Goal: Task Accomplishment & Management: Manage account settings

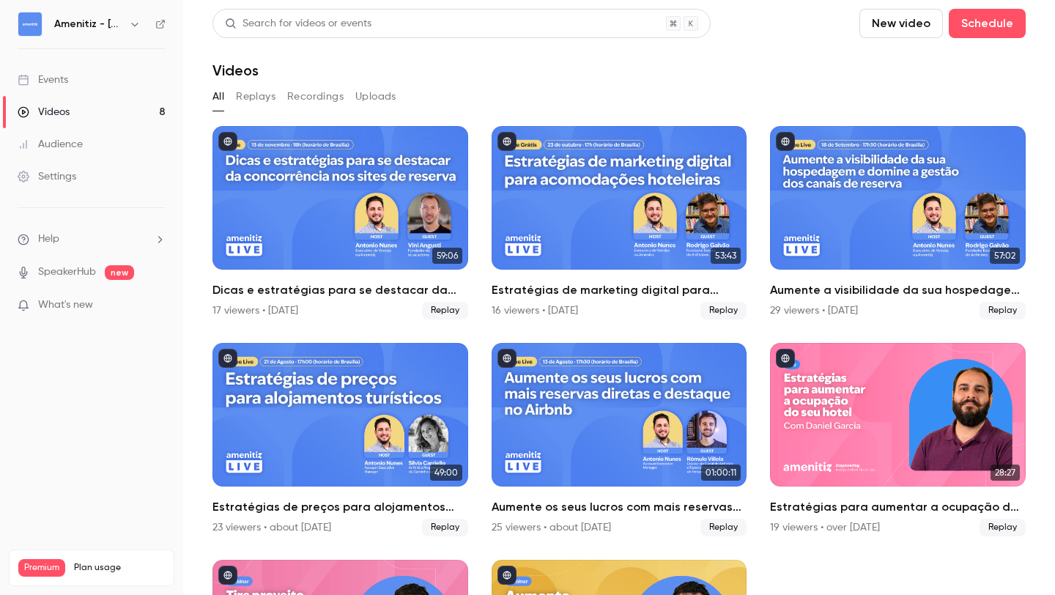
click at [131, 26] on icon "button" at bounding box center [135, 24] width 12 height 12
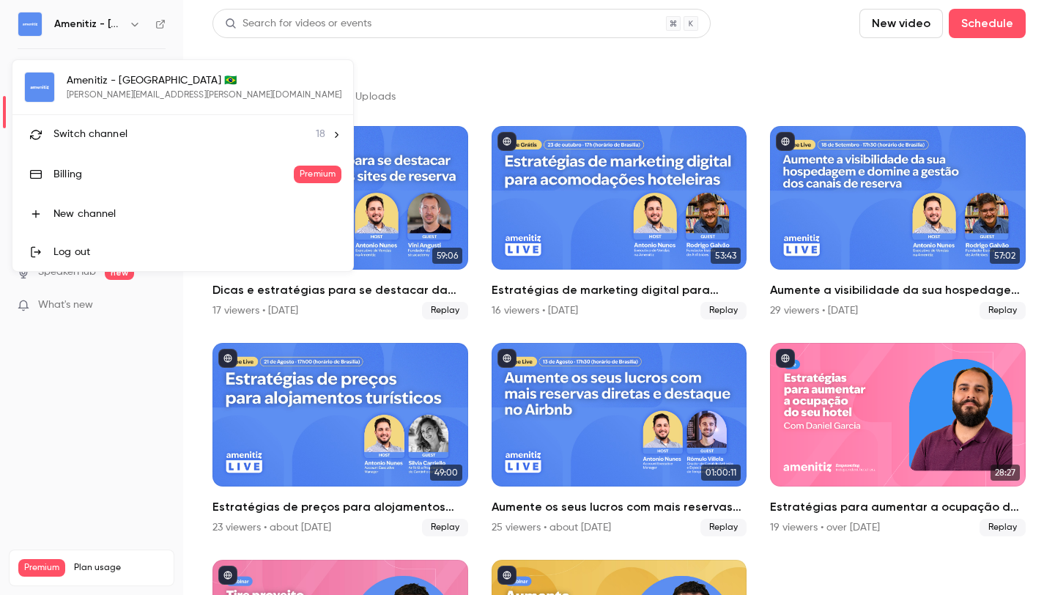
click at [139, 127] on div "Switch channel 18" at bounding box center [190, 134] width 272 height 15
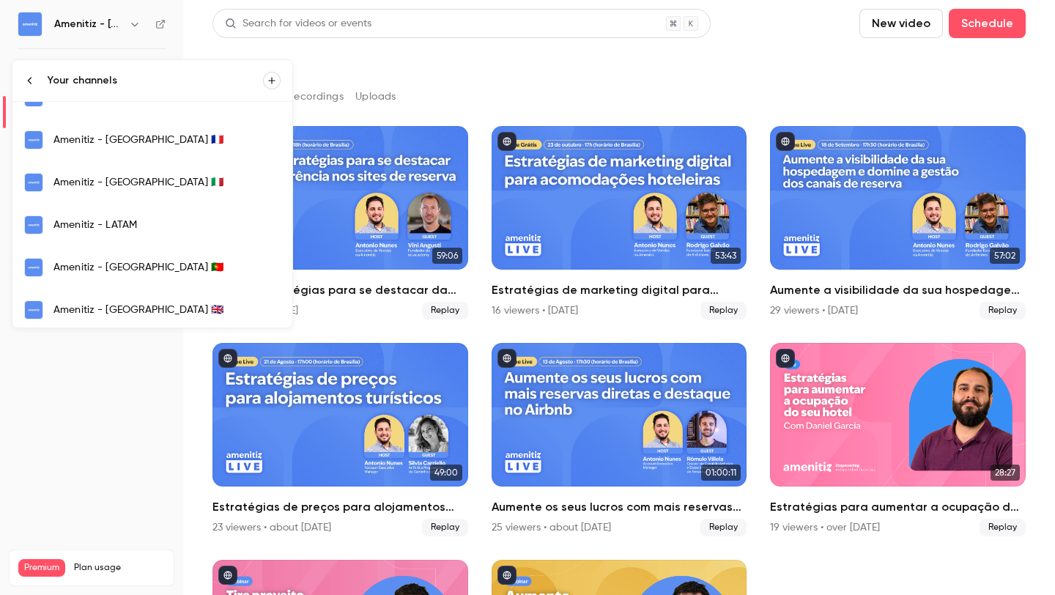
scroll to position [385, 0]
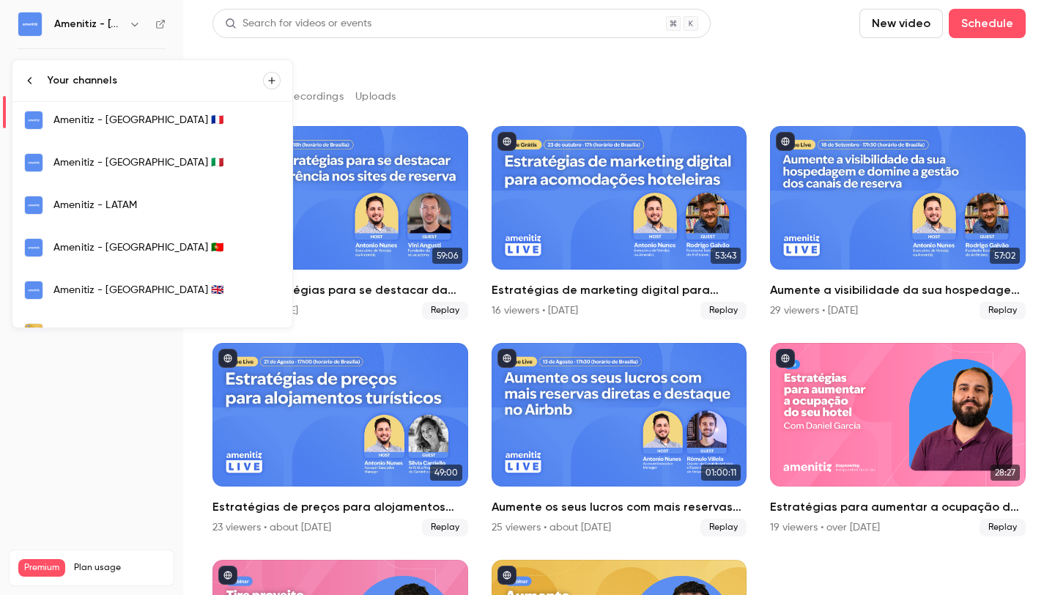
click at [147, 251] on div "Amenitiz - [GEOGRAPHIC_DATA] 🇵🇹" at bounding box center [167, 247] width 227 height 15
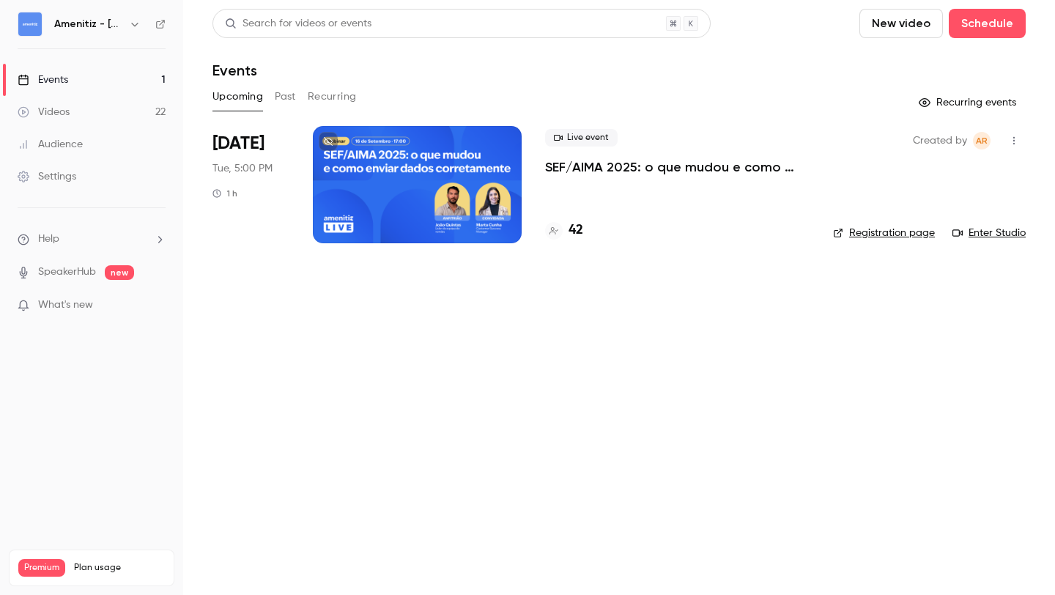
click at [454, 178] on div at bounding box center [417, 184] width 209 height 117
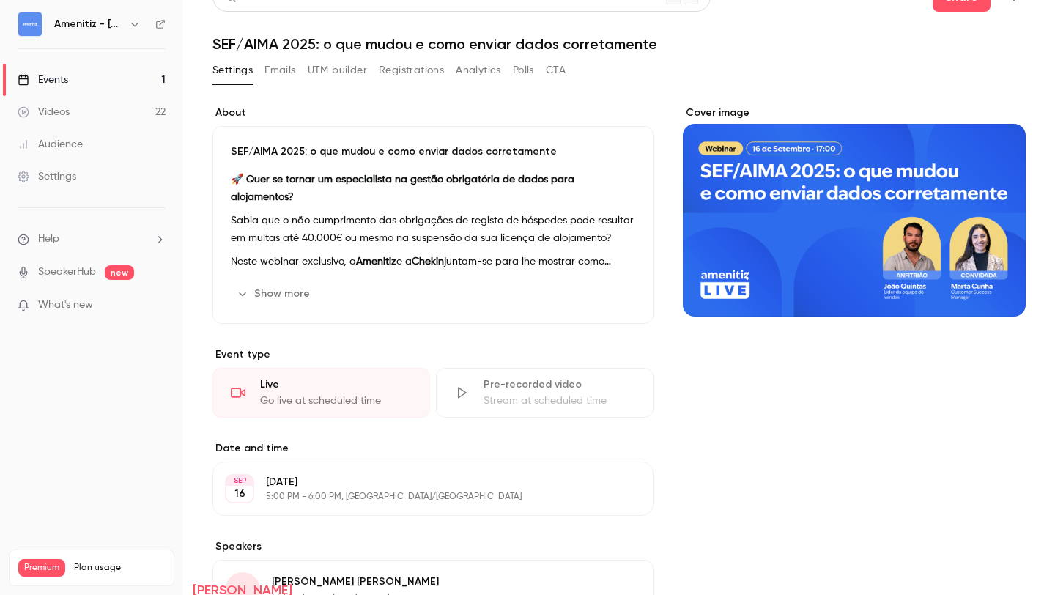
scroll to position [21, 0]
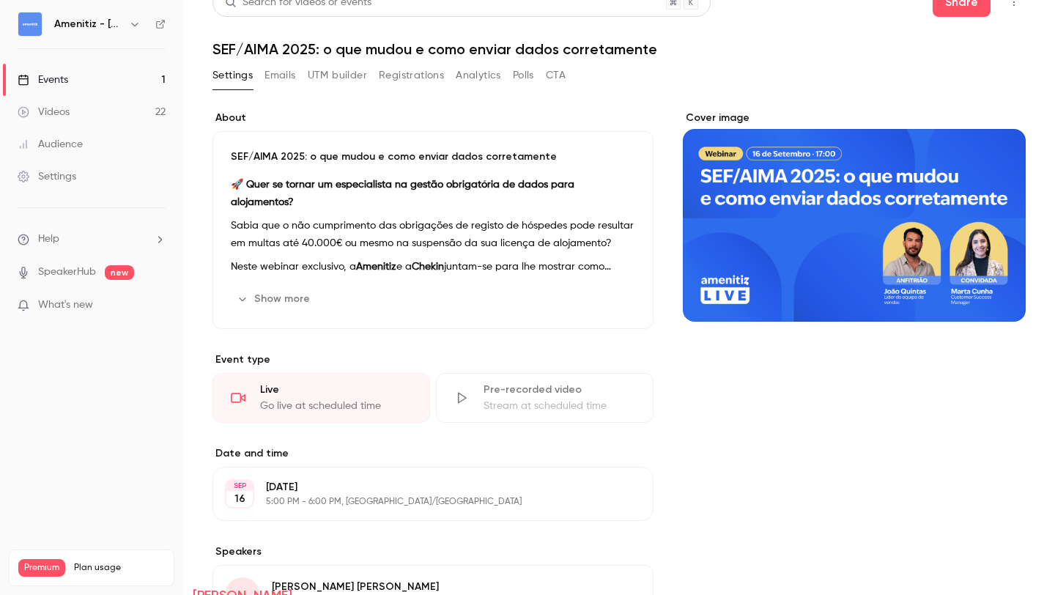
click at [344, 84] on button "UTM builder" at bounding box center [337, 75] width 59 height 23
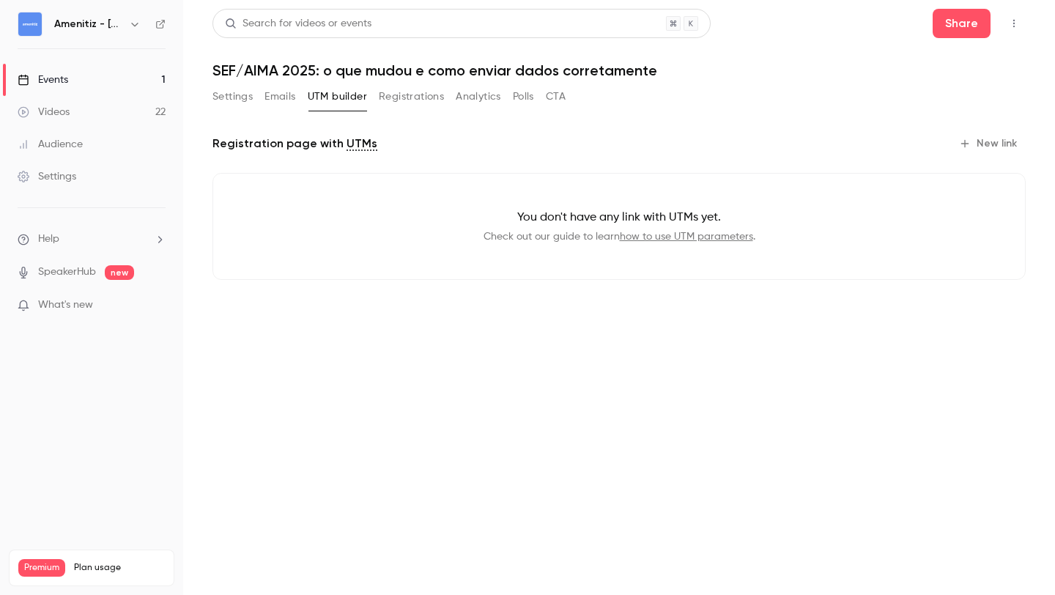
click at [409, 98] on button "Registrations" at bounding box center [411, 96] width 65 height 23
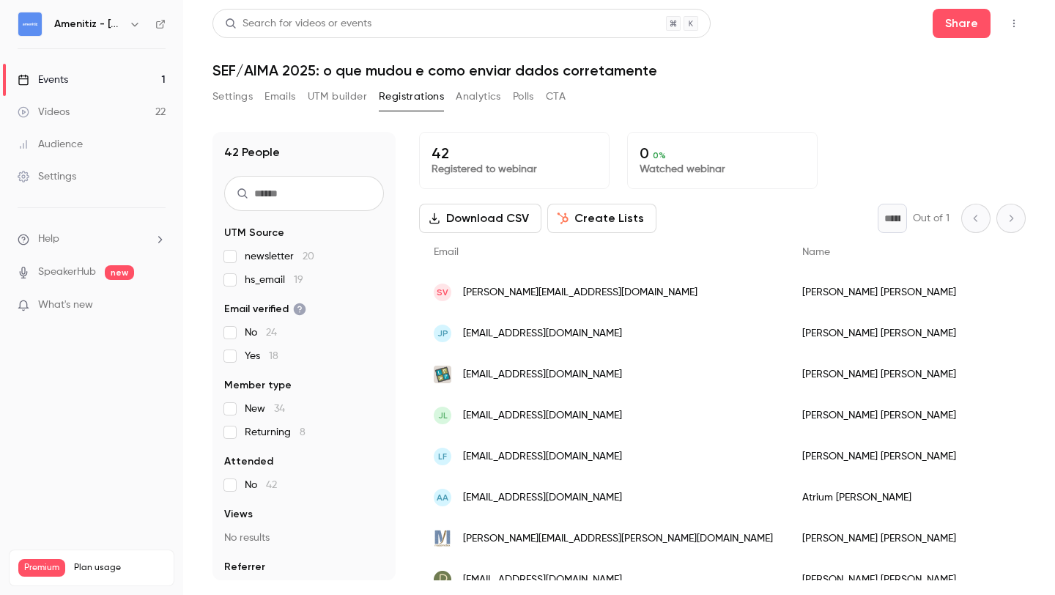
click at [237, 96] on button "Settings" at bounding box center [233, 96] width 40 height 23
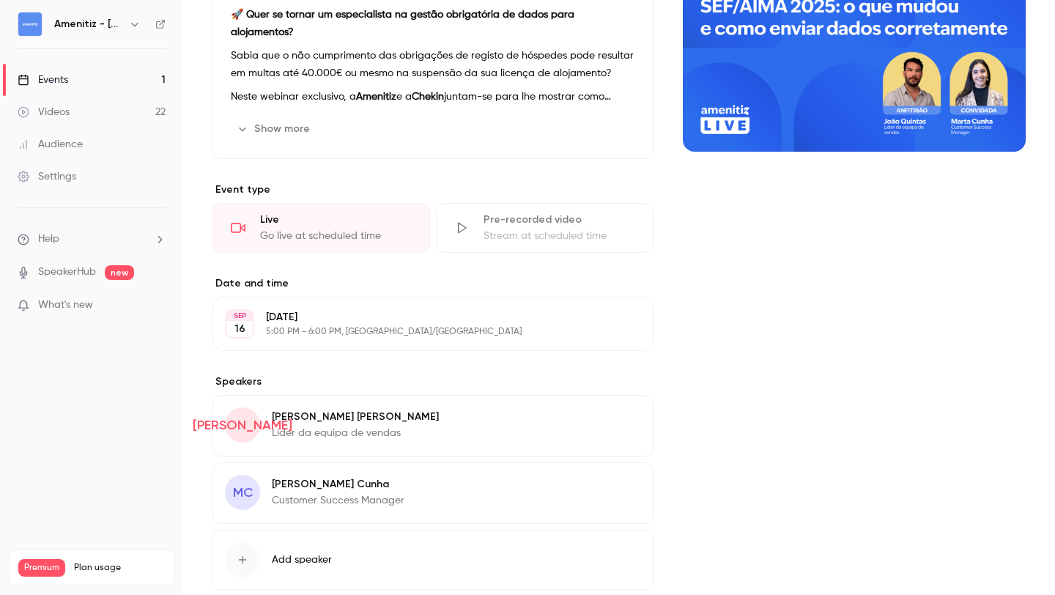
scroll to position [199, 0]
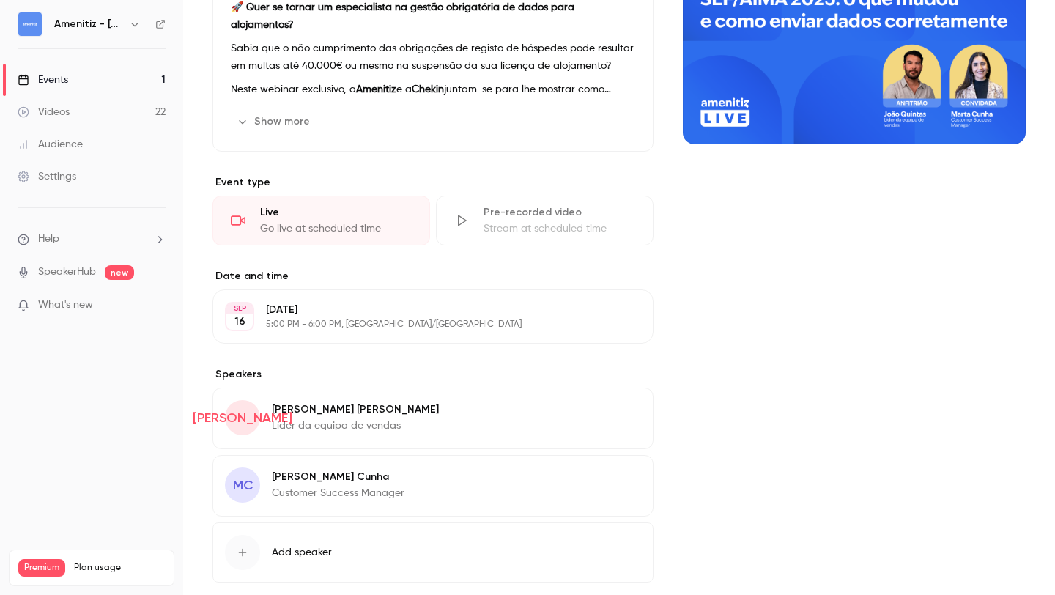
click at [831, 99] on div "Cover image" at bounding box center [854, 38] width 343 height 211
click at [0, 0] on input "Cover image" at bounding box center [0, 0] width 0 height 0
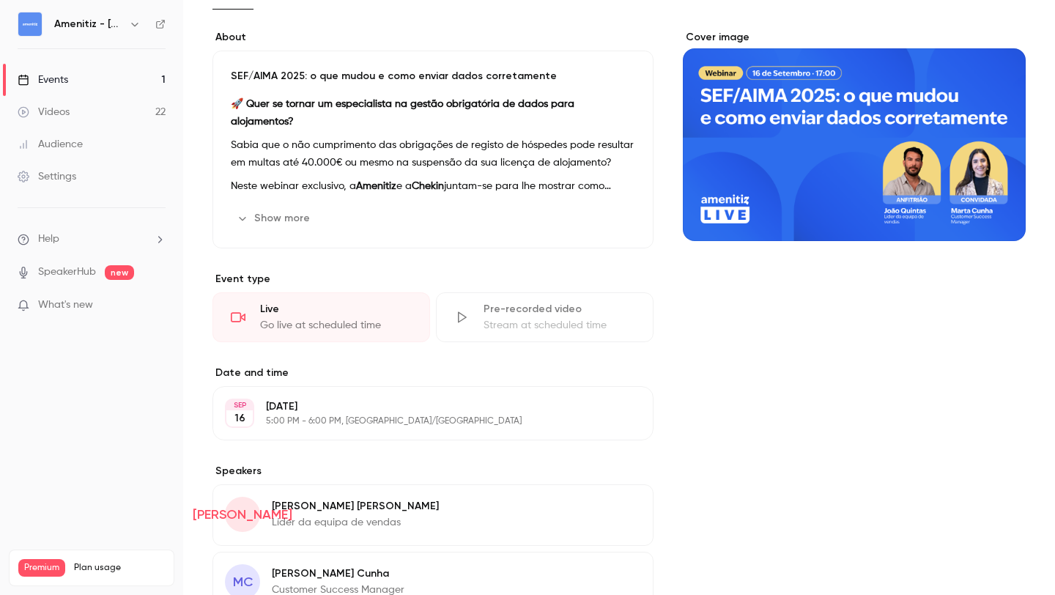
scroll to position [0, 0]
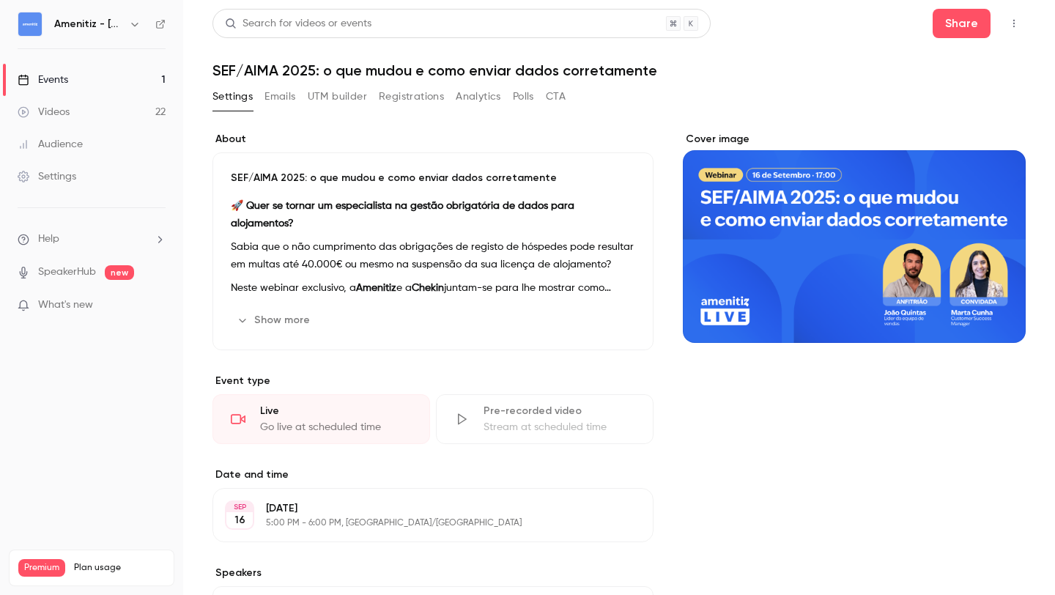
click at [278, 101] on button "Emails" at bounding box center [280, 96] width 31 height 23
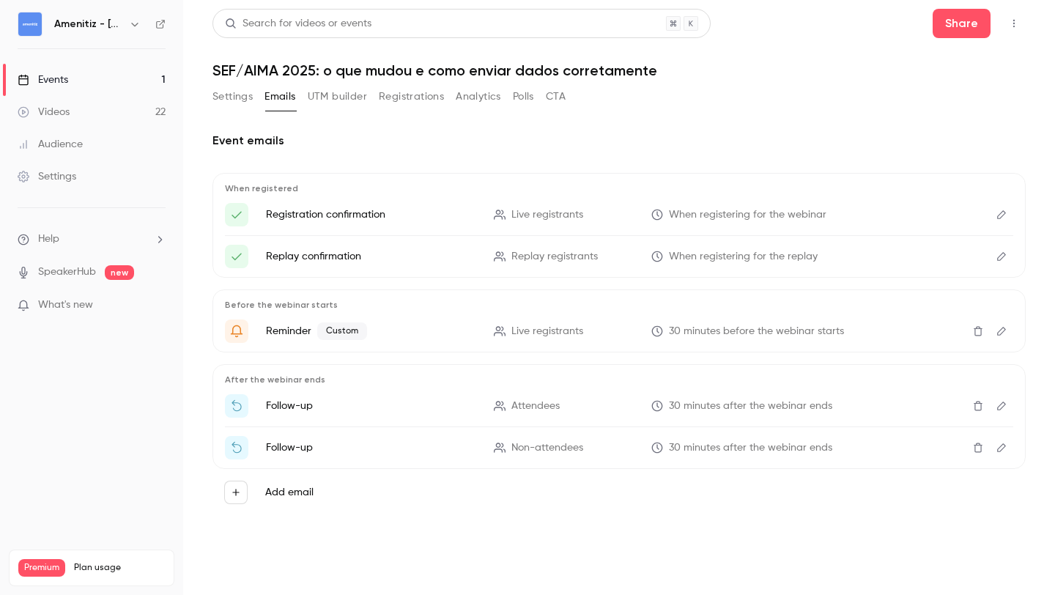
click at [322, 100] on button "UTM builder" at bounding box center [337, 96] width 59 height 23
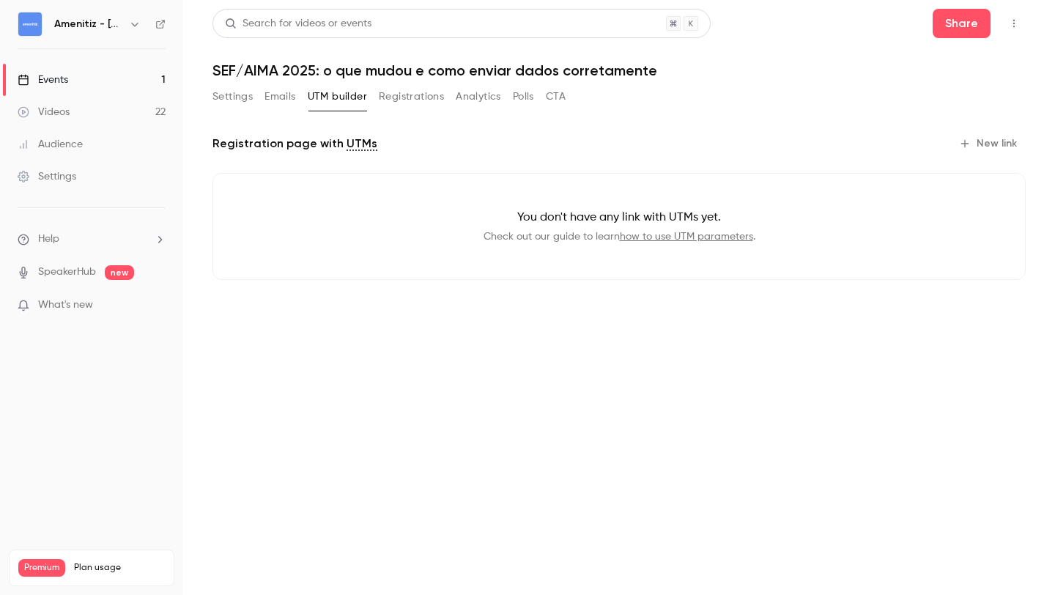
click at [385, 101] on button "Registrations" at bounding box center [411, 96] width 65 height 23
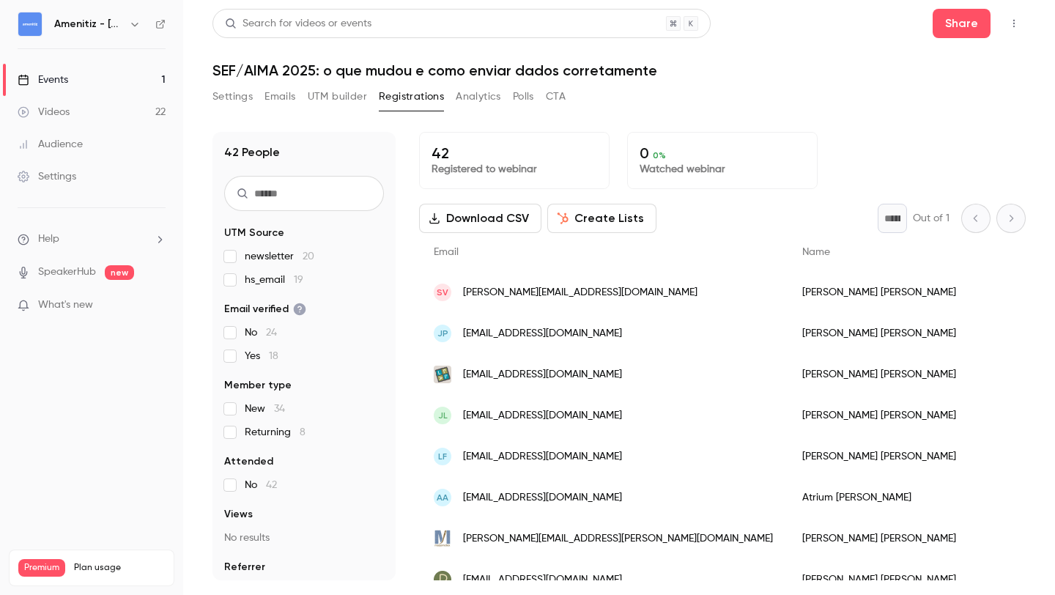
click at [735, 170] on p "Watched webinar" at bounding box center [723, 169] width 166 height 15
click at [467, 96] on button "Analytics" at bounding box center [478, 96] width 45 height 23
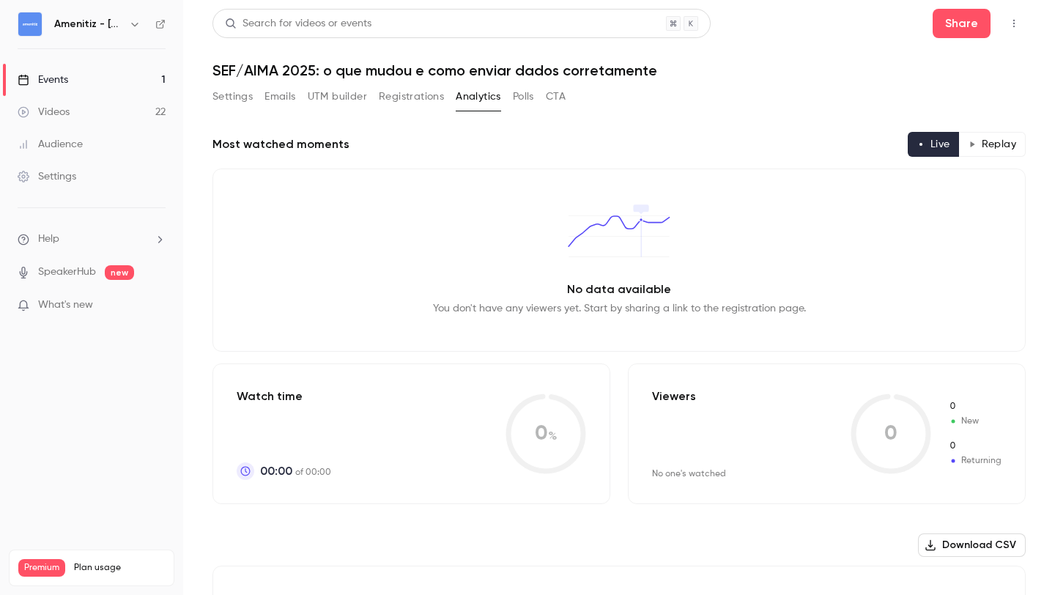
click at [525, 96] on button "Polls" at bounding box center [523, 96] width 21 height 23
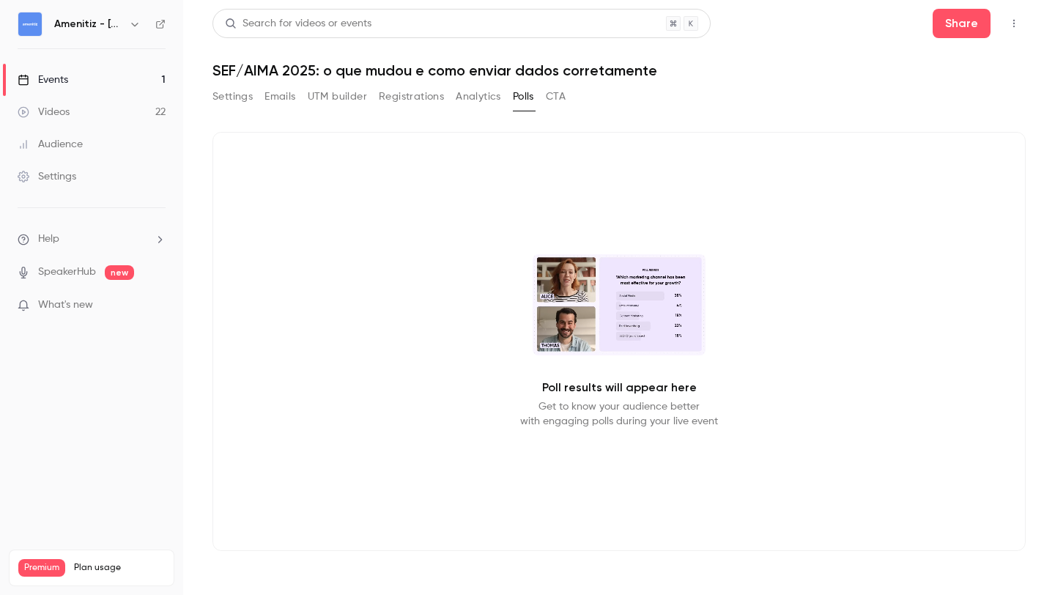
click at [560, 96] on button "CTA" at bounding box center [556, 96] width 20 height 23
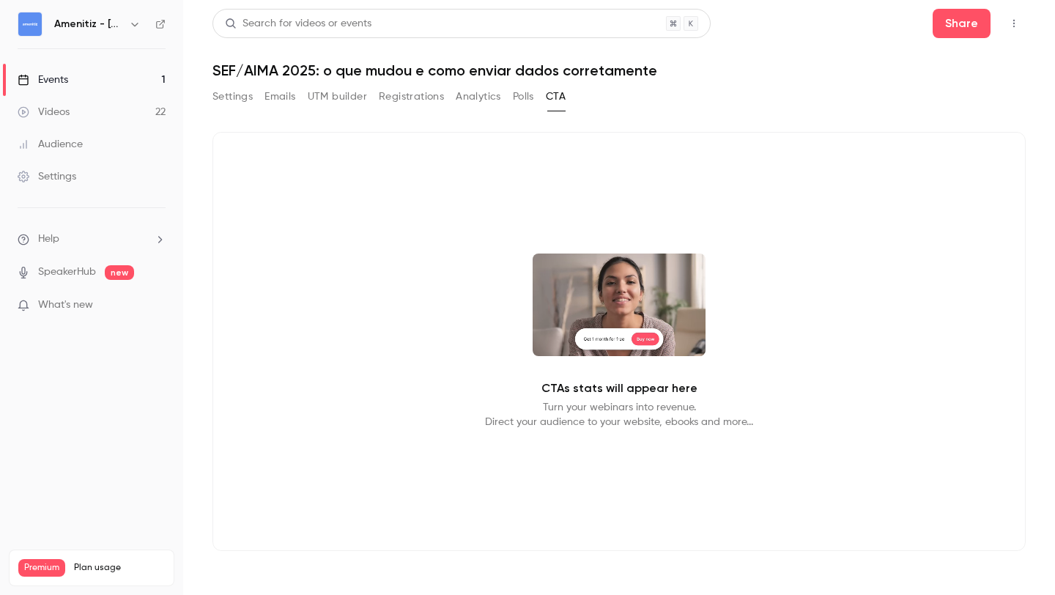
click at [229, 102] on button "Settings" at bounding box center [233, 96] width 40 height 23
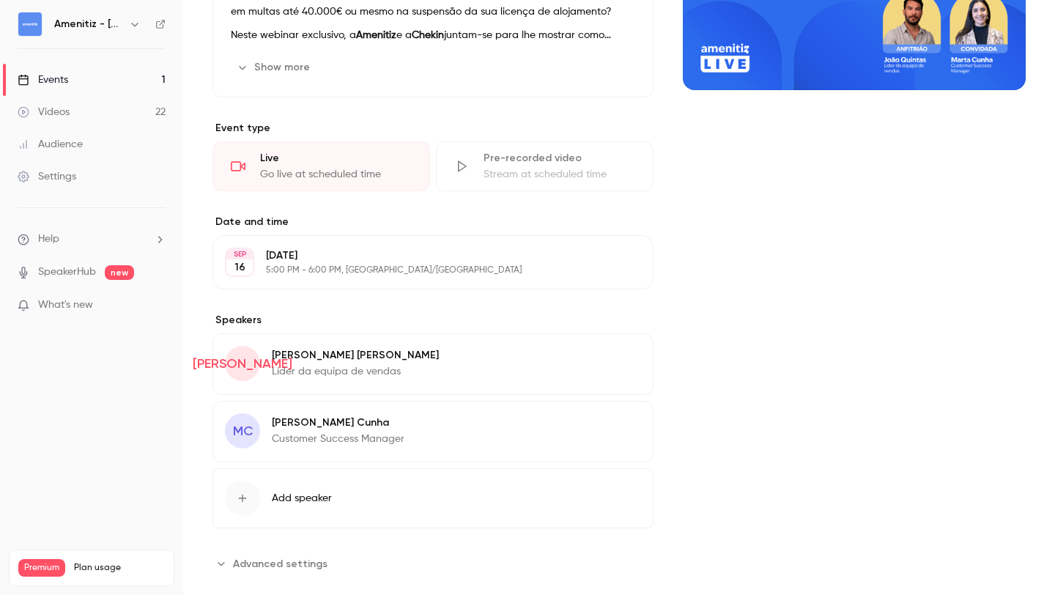
scroll to position [277, 0]
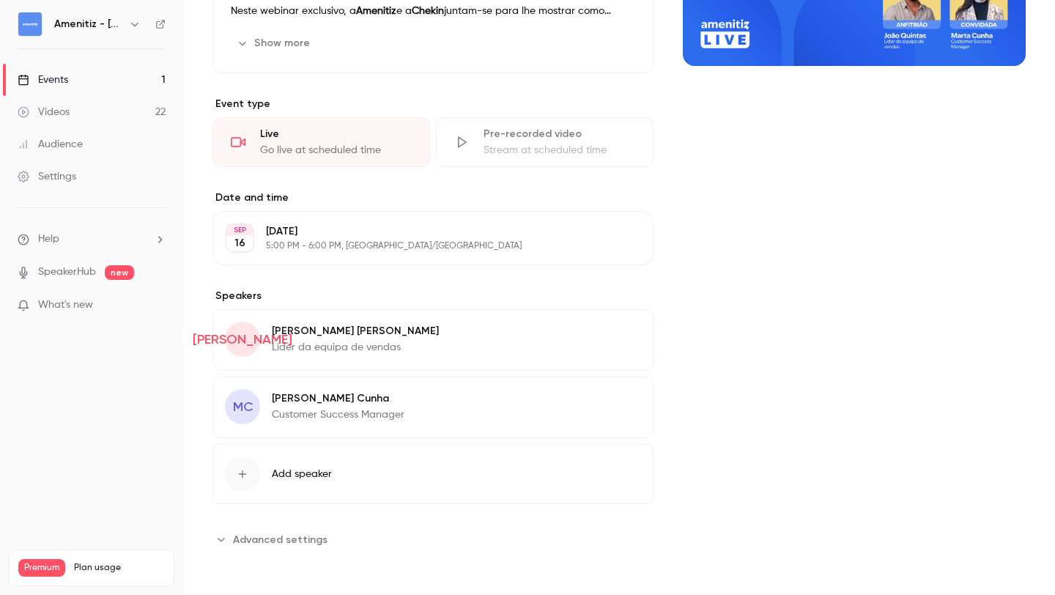
click at [146, 21] on div "Amenitiz - [GEOGRAPHIC_DATA] 🇵🇹" at bounding box center [92, 24] width 148 height 25
click at [136, 24] on icon "button" at bounding box center [135, 24] width 12 height 12
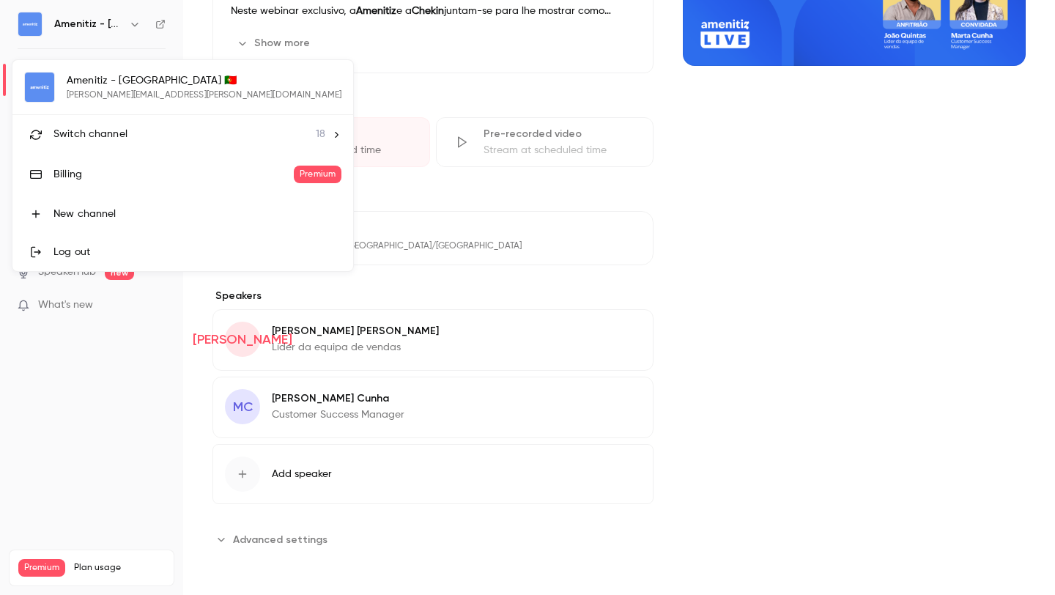
click at [180, 140] on div "Switch channel 18" at bounding box center [190, 134] width 272 height 15
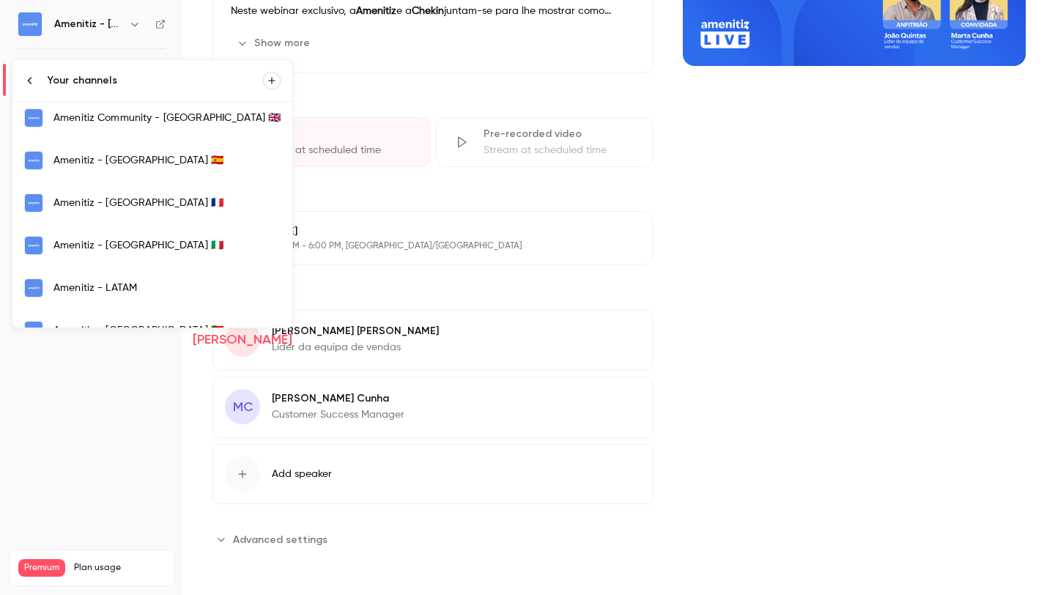
scroll to position [305, 0]
click at [158, 246] on div "Amenitiz - [GEOGRAPHIC_DATA] 🇮🇹" at bounding box center [167, 243] width 227 height 15
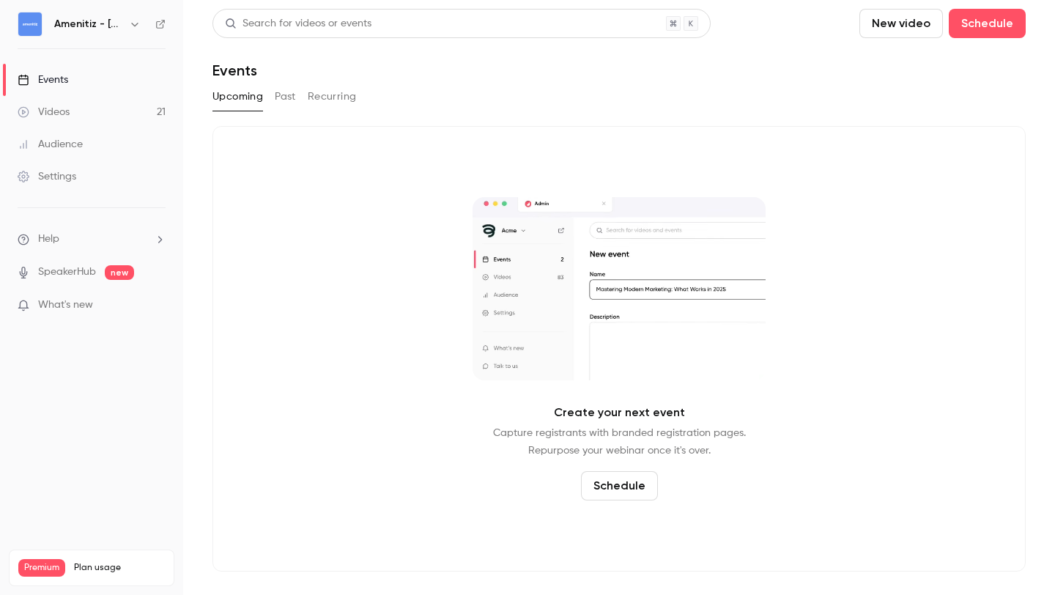
click at [277, 97] on button "Past" at bounding box center [285, 96] width 21 height 23
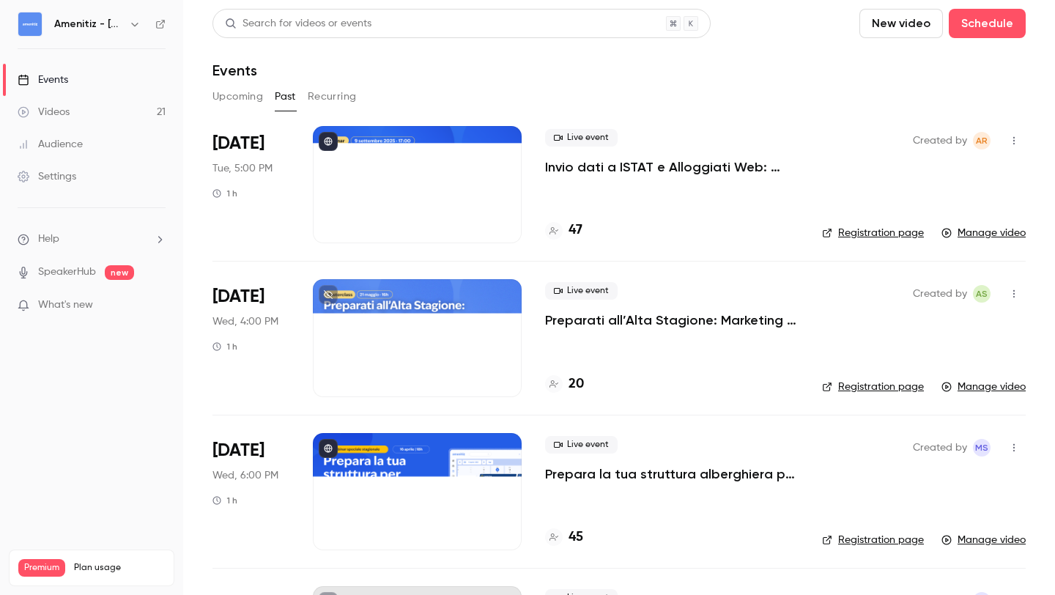
click at [648, 189] on div "Live event Invio dati a ISTAT e Alloggiati Web: Guida completa per host 2025 47" at bounding box center [672, 184] width 254 height 117
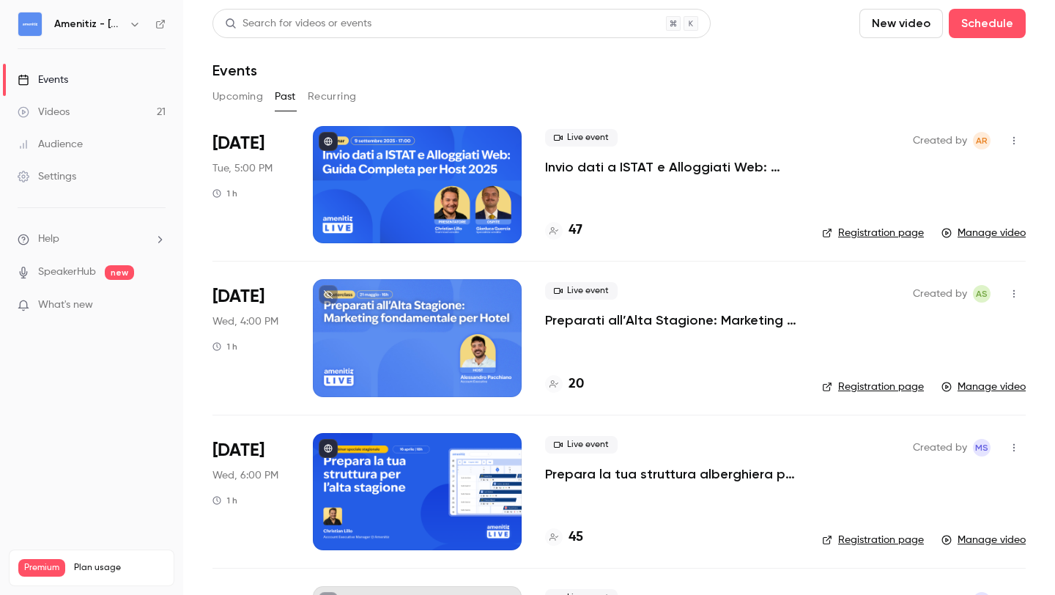
click at [652, 168] on p "Invio dati a ISTAT e Alloggiati Web: Guida completa per host 2025" at bounding box center [672, 167] width 254 height 18
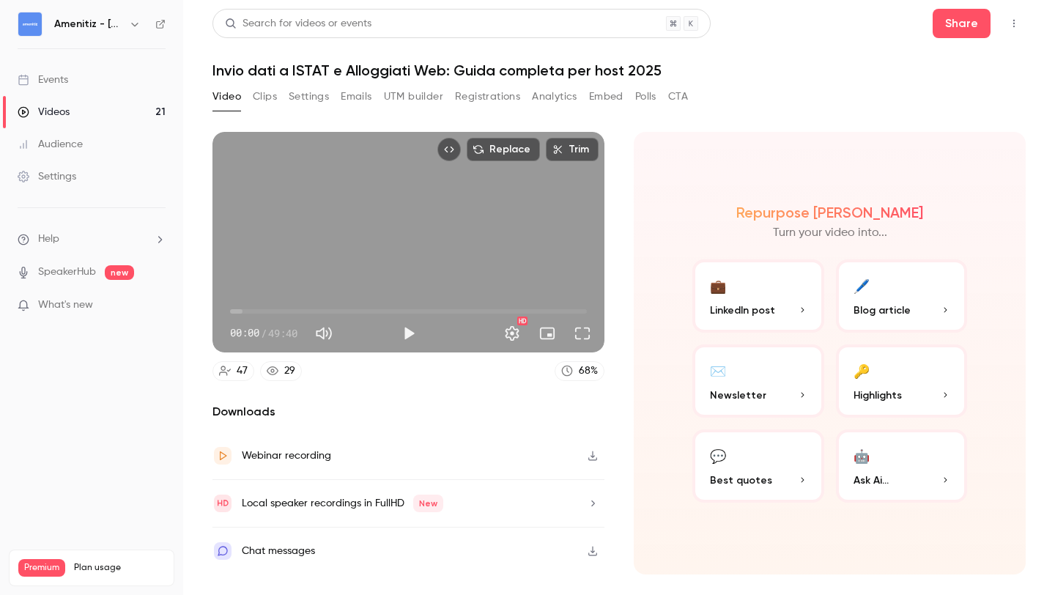
click at [268, 99] on button "Clips" at bounding box center [265, 96] width 24 height 23
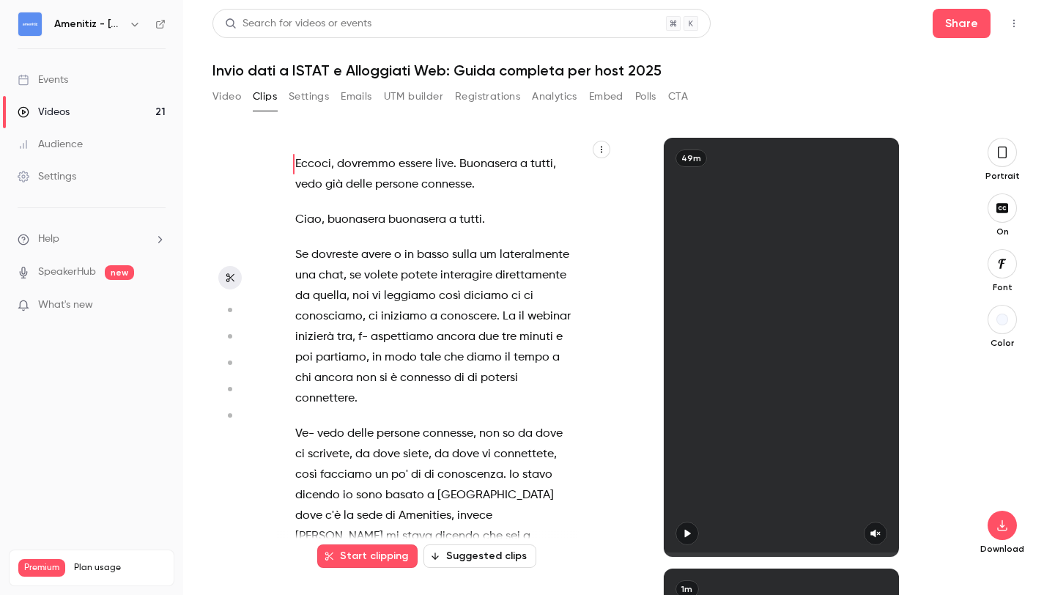
click at [312, 98] on button "Settings" at bounding box center [309, 96] width 40 height 23
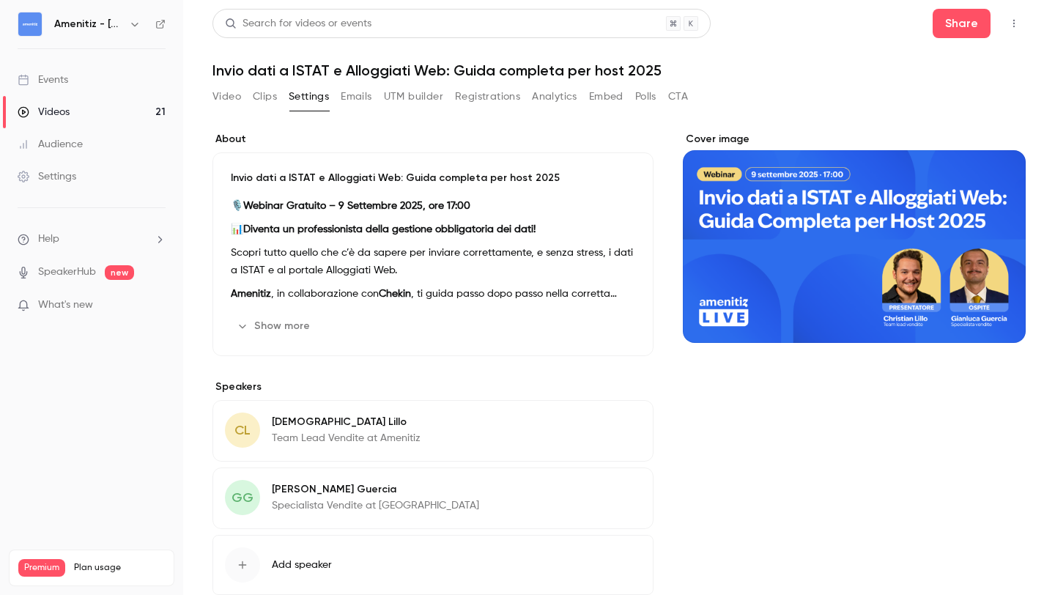
click at [372, 97] on button "Emails" at bounding box center [356, 96] width 31 height 23
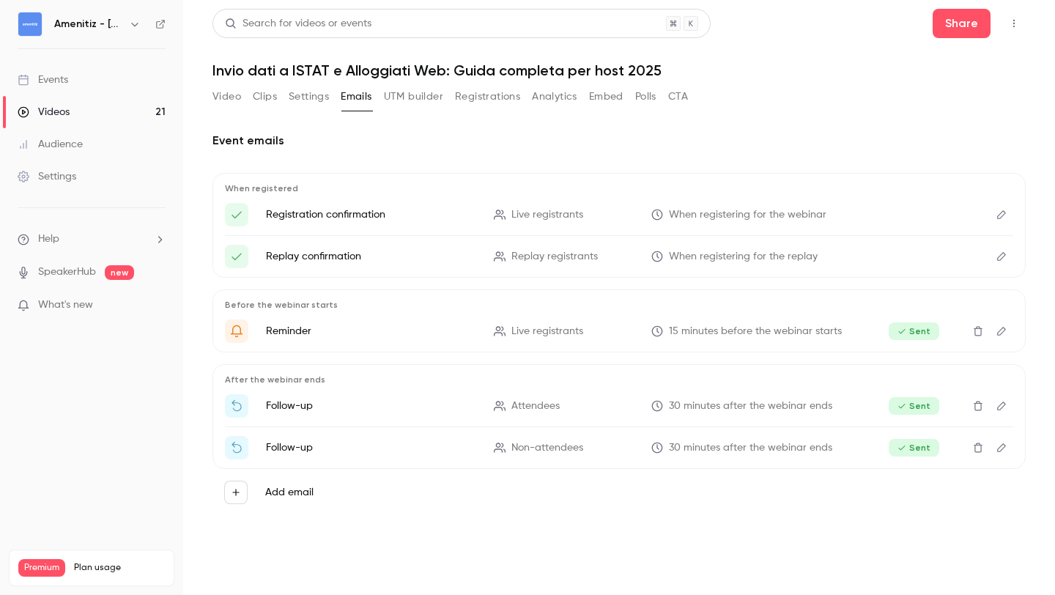
click at [410, 99] on button "UTM builder" at bounding box center [413, 96] width 59 height 23
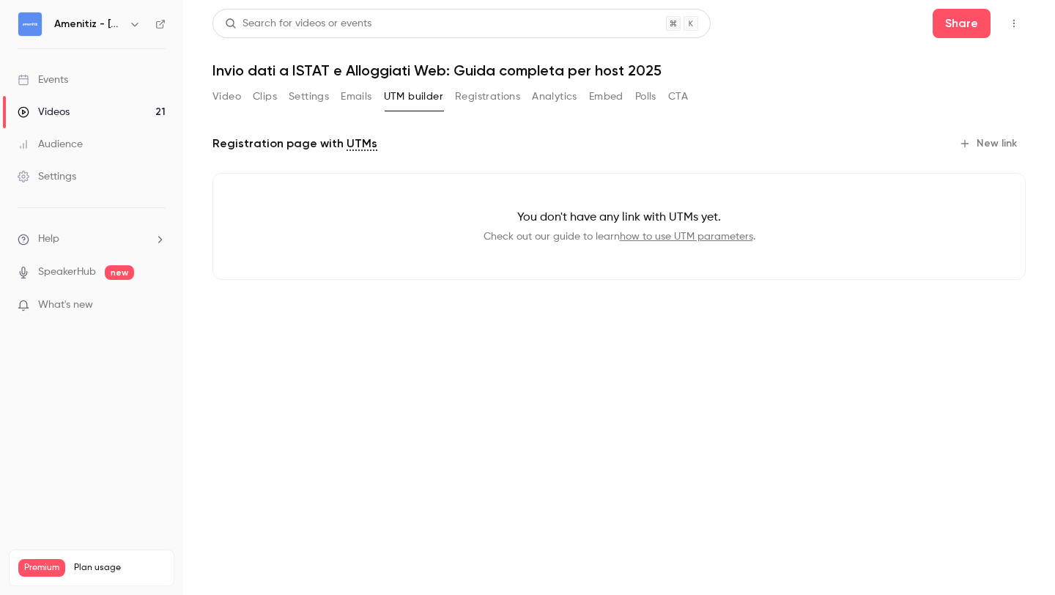
click at [481, 98] on button "Registrations" at bounding box center [487, 96] width 65 height 23
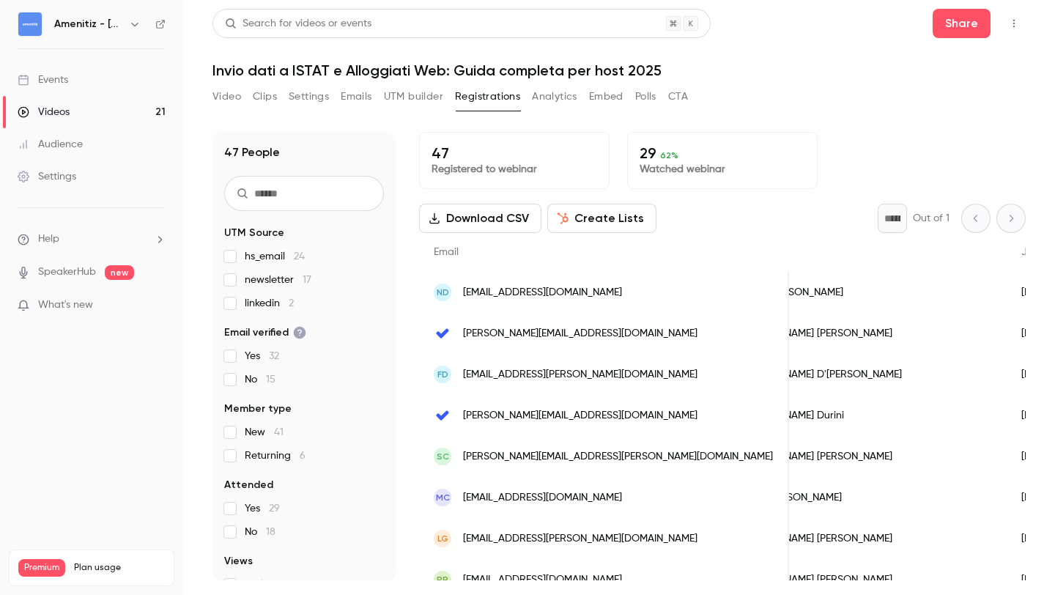
click at [136, 26] on icon "button" at bounding box center [135, 24] width 12 height 12
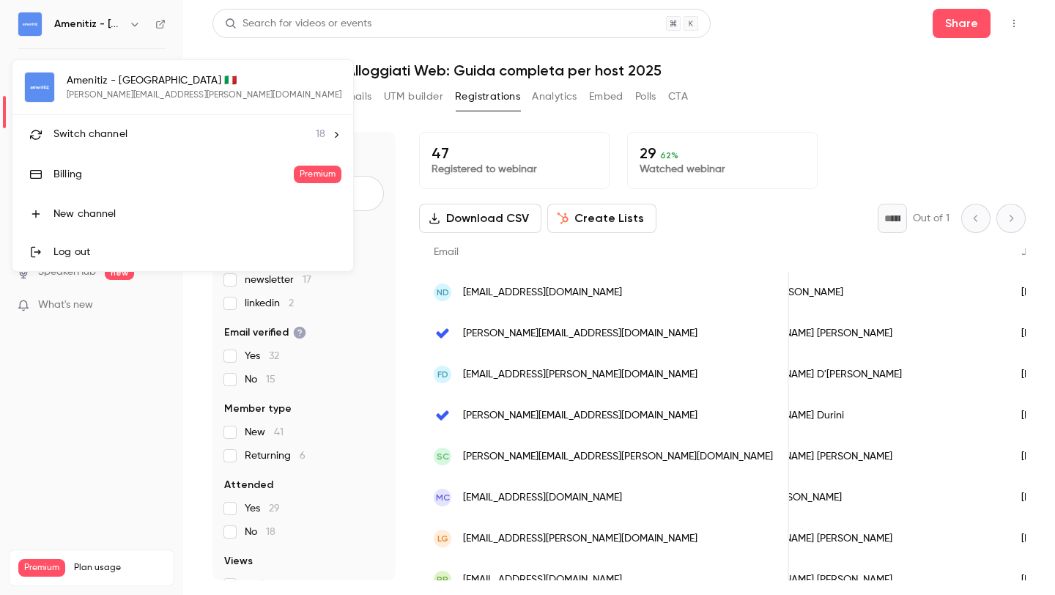
click at [141, 121] on li "Switch channel 18" at bounding box center [182, 134] width 341 height 39
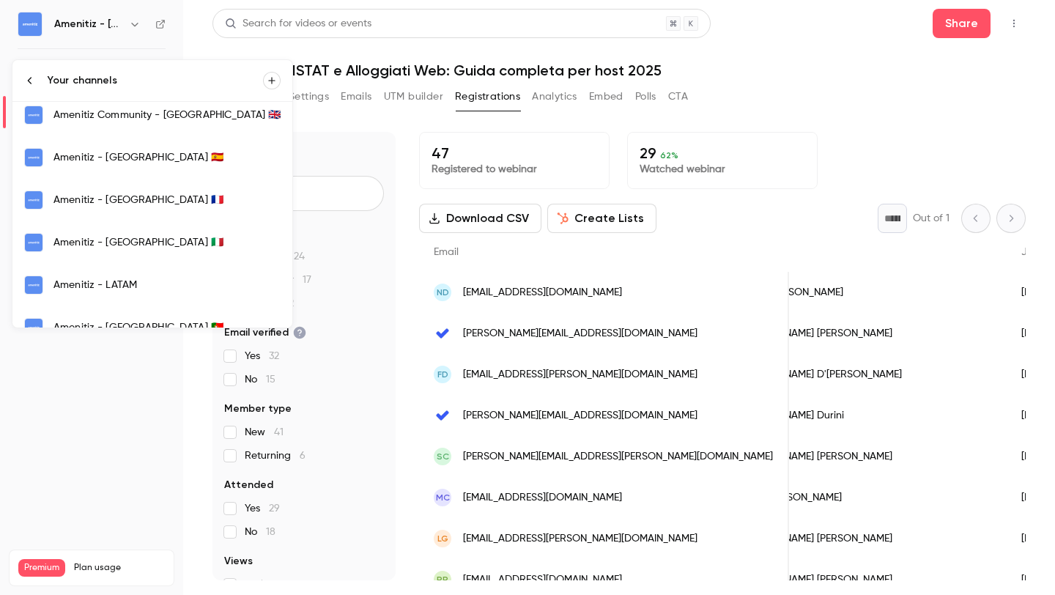
scroll to position [390, 0]
click at [155, 239] on div "Amenitiz - [GEOGRAPHIC_DATA] 🇵🇹" at bounding box center [167, 243] width 227 height 15
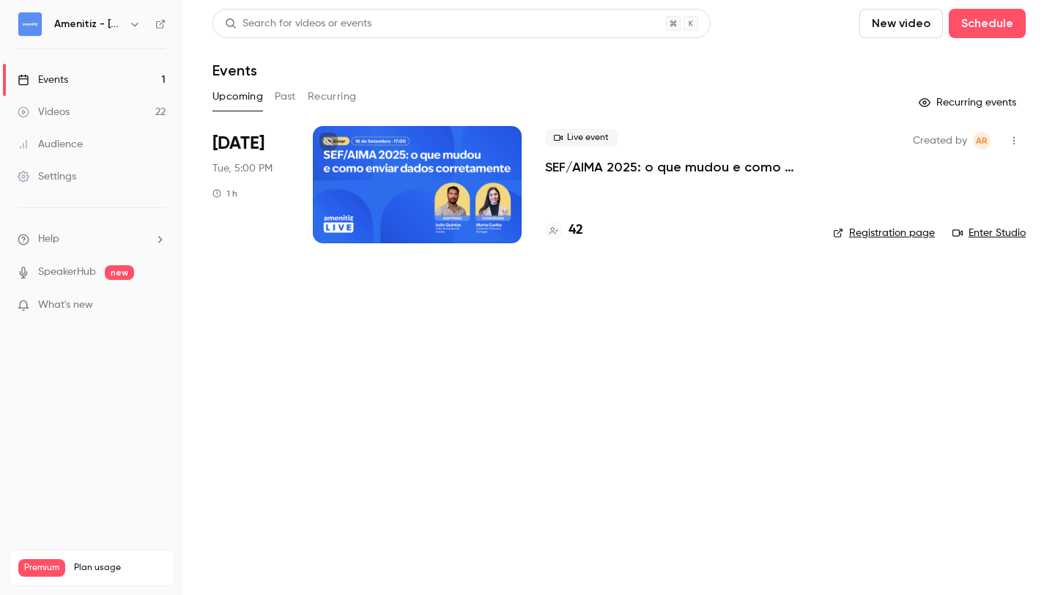
click at [287, 94] on button "Past" at bounding box center [285, 96] width 21 height 23
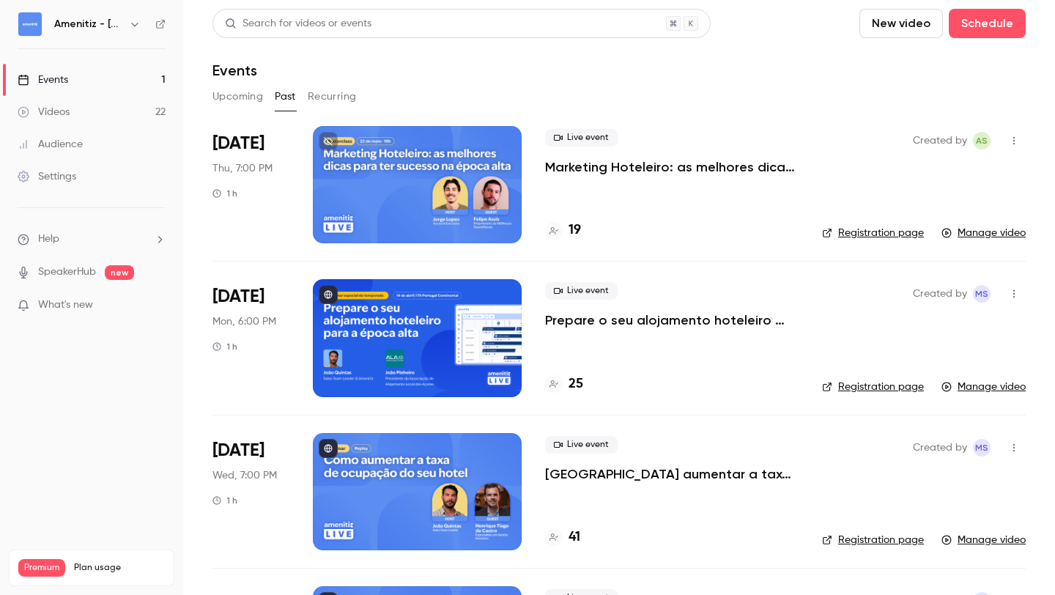
click at [259, 97] on button "Upcoming" at bounding box center [238, 96] width 51 height 23
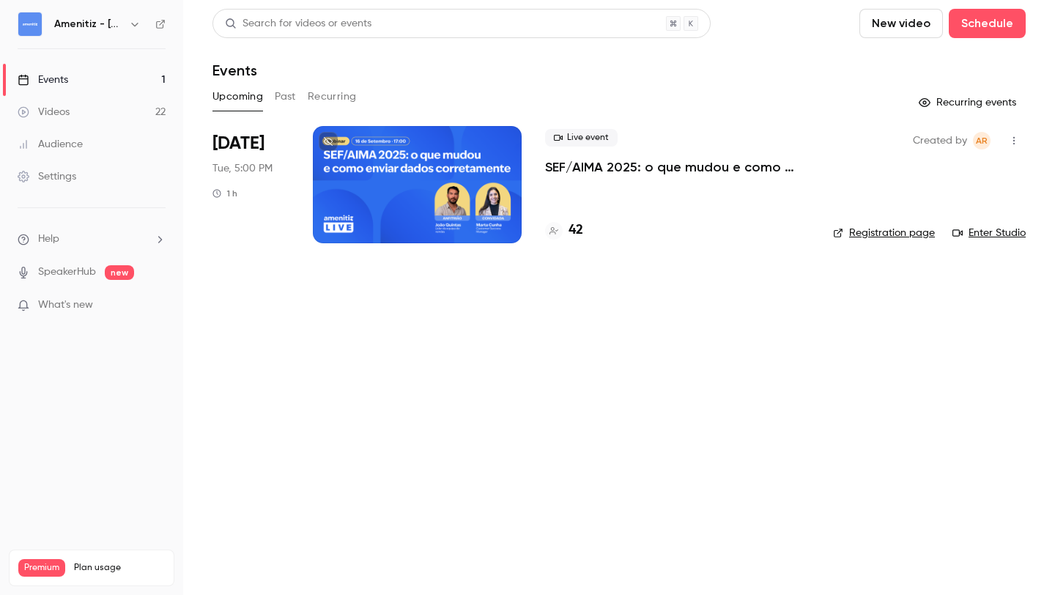
click at [495, 179] on div at bounding box center [417, 184] width 209 height 117
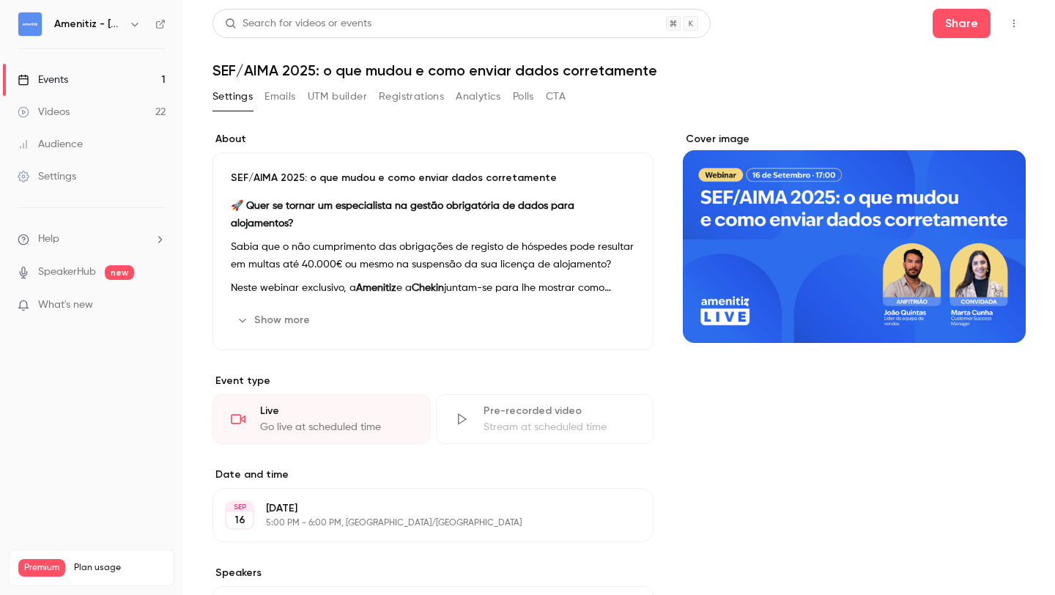
click at [425, 97] on button "Registrations" at bounding box center [411, 96] width 65 height 23
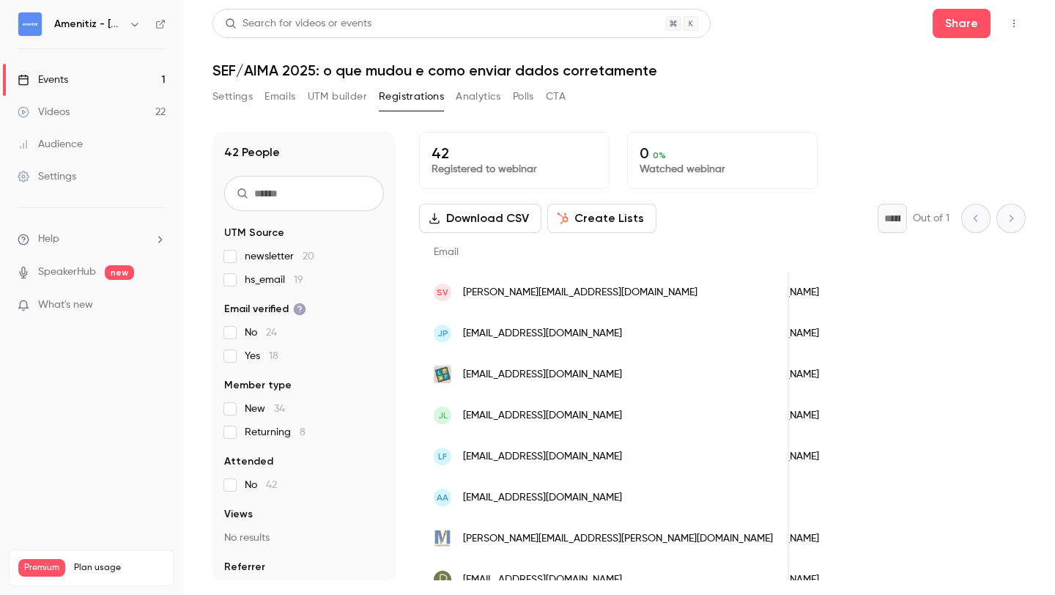
scroll to position [0, 159]
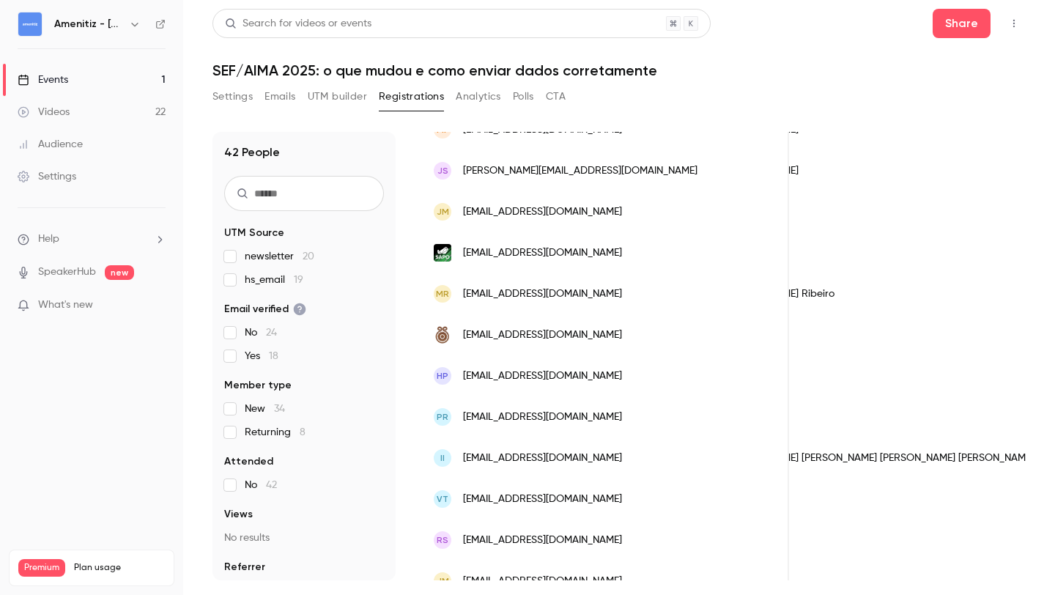
scroll to position [1415, 0]
